Goal: Task Accomplishment & Management: Manage account settings

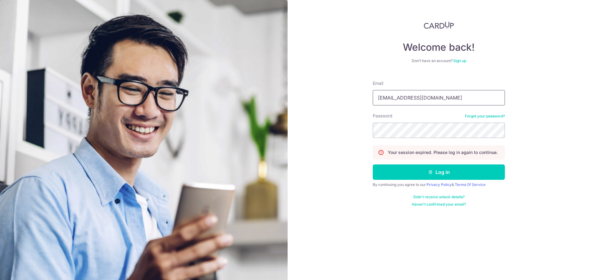
click at [438, 102] on input "[EMAIL_ADDRESS][DOMAIN_NAME]" at bounding box center [439, 97] width 132 height 15
type input "[EMAIL_ADDRESS][DOMAIN_NAME]"
click at [434, 175] on button "Log in" at bounding box center [439, 171] width 132 height 15
